Goal: Navigation & Orientation: Find specific page/section

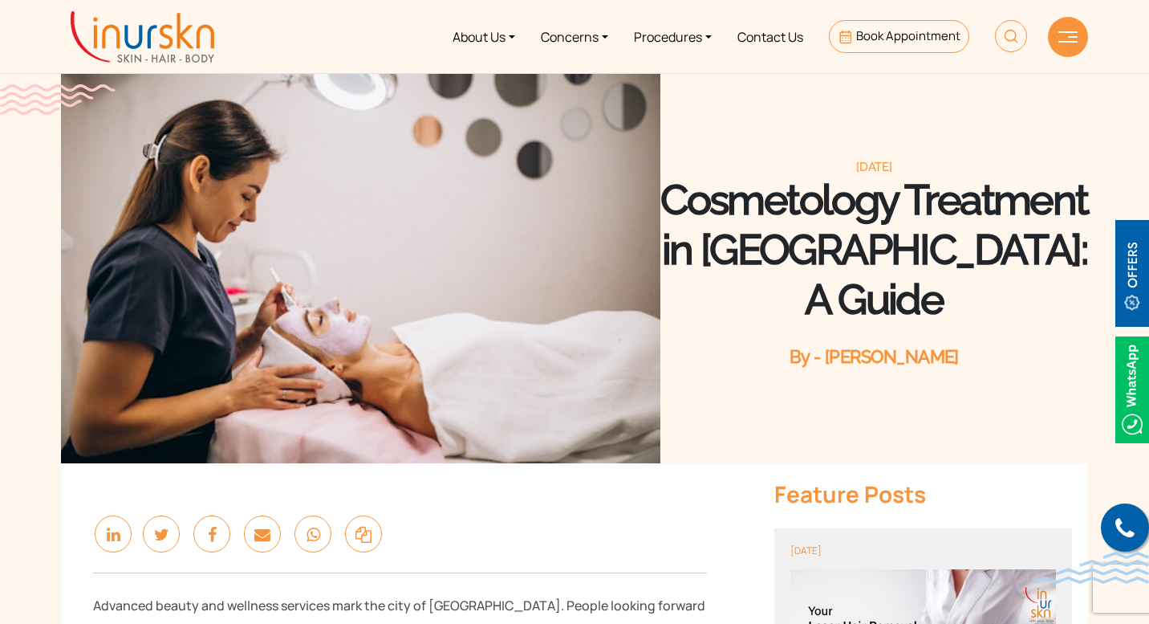
click at [159, 49] on img at bounding box center [143, 36] width 144 height 51
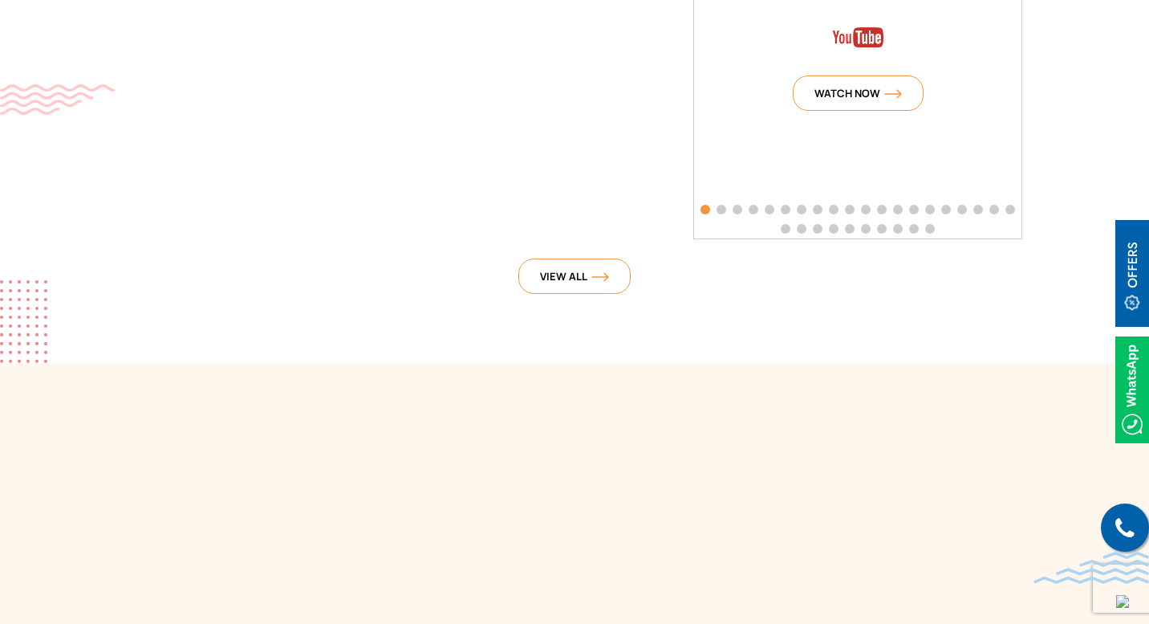
scroll to position [3932, 0]
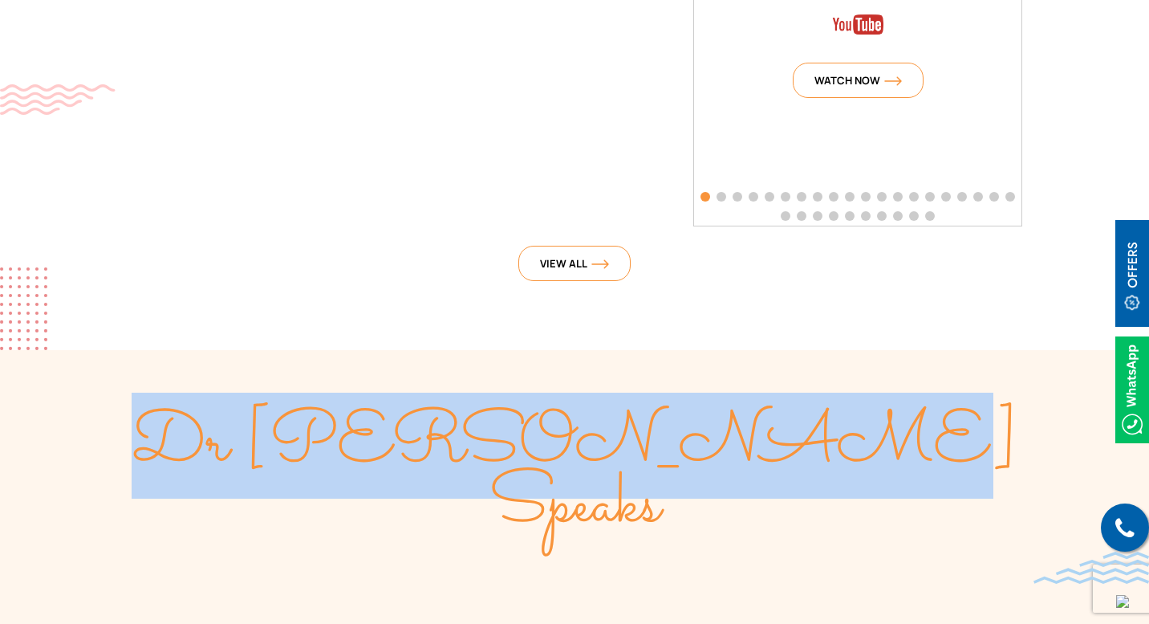
drag, startPoint x: 363, startPoint y: 428, endPoint x: 788, endPoint y: 432, distance: 425.4
click at [795, 435] on div "Dr [PERSON_NAME] Speaks" at bounding box center [574, 474] width 1027 height 120
click at [466, 408] on span "Dr [PERSON_NAME] Speaks" at bounding box center [575, 475] width 887 height 166
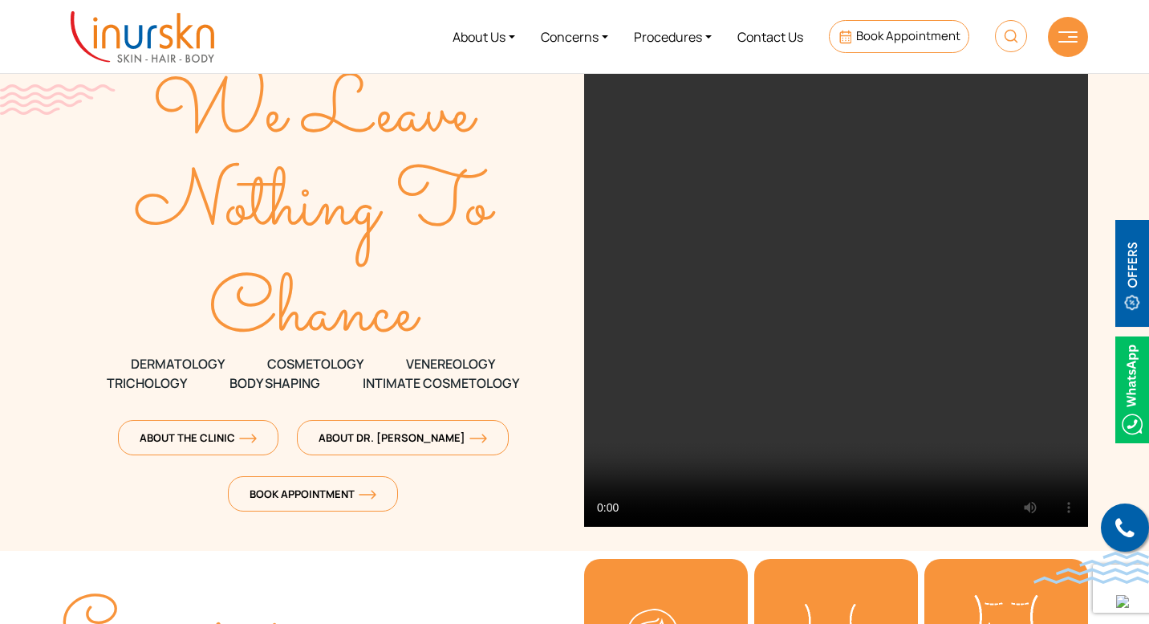
scroll to position [0, 0]
